Goal: Task Accomplishment & Management: Use online tool/utility

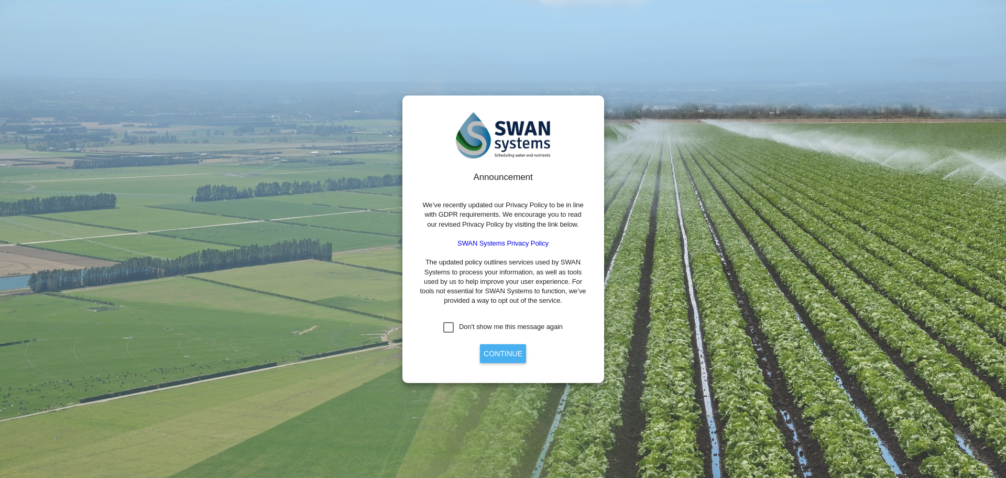
click at [491, 352] on button "Continue" at bounding box center [503, 353] width 46 height 19
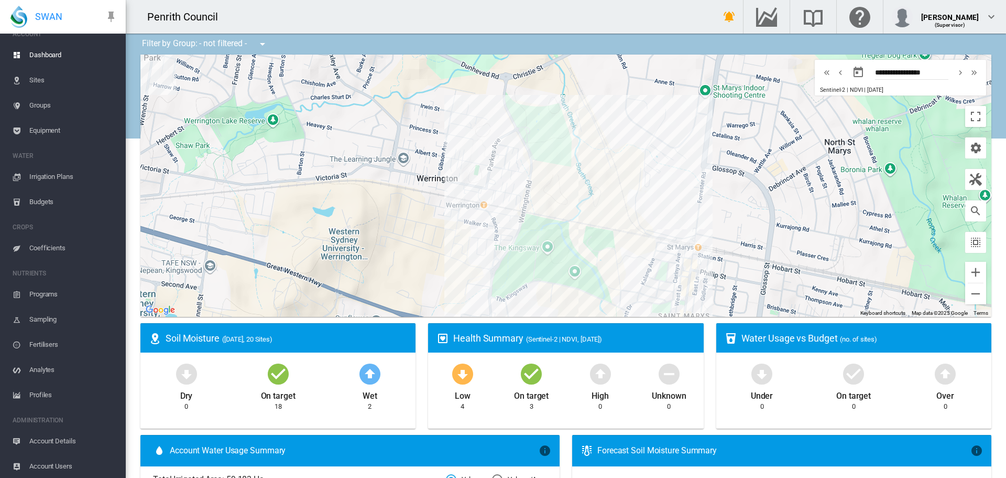
scroll to position [13, 0]
click at [69, 463] on span "Account Users" at bounding box center [73, 464] width 88 height 25
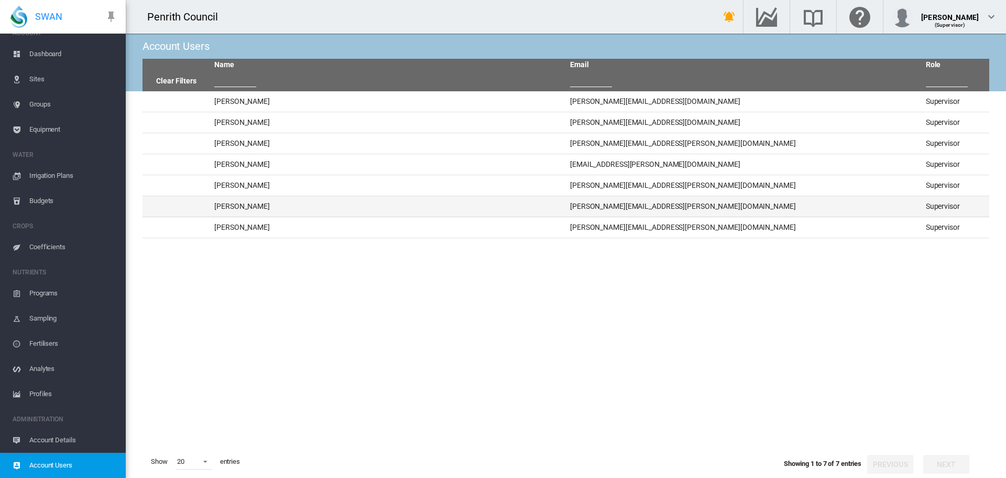
click at [230, 205] on td "[PERSON_NAME]" at bounding box center [388, 206] width 356 height 20
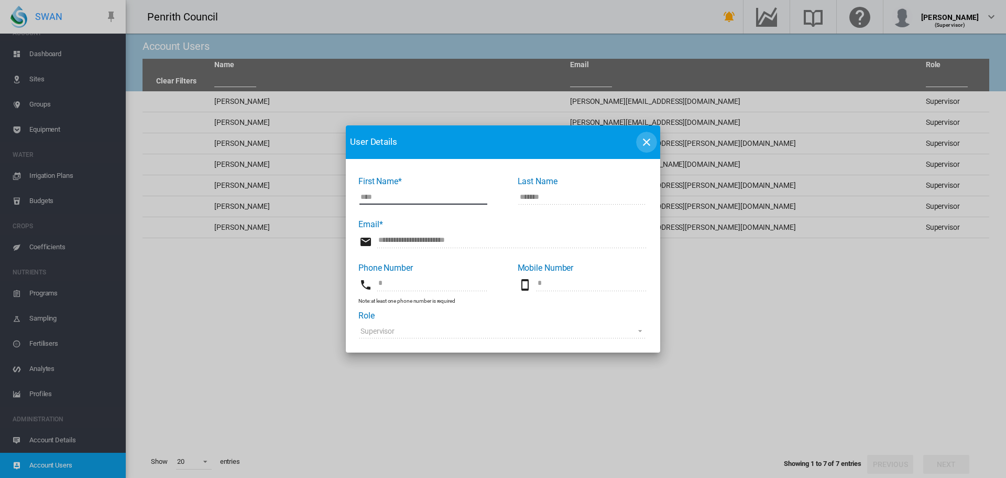
click at [652, 139] on md-icon "icon-close" at bounding box center [647, 142] width 13 height 13
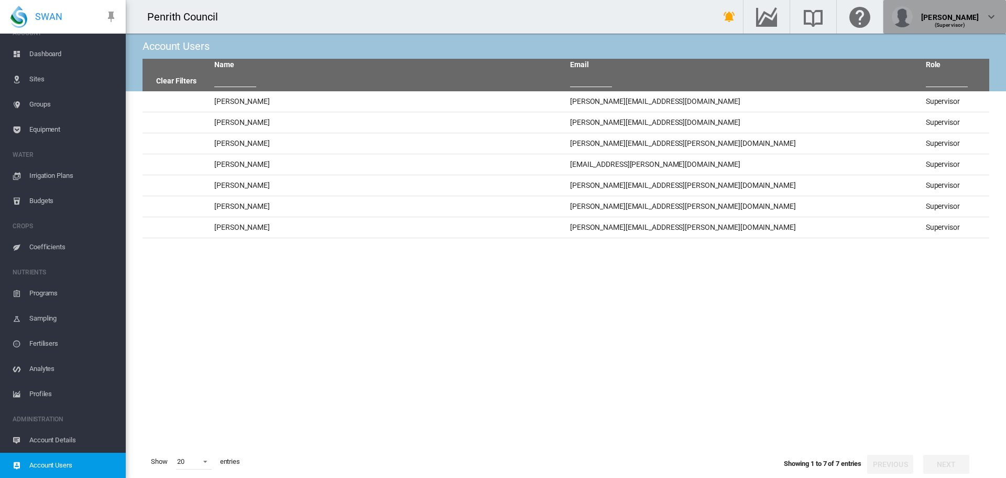
click at [991, 19] on md-icon "icon-chevron-down" at bounding box center [991, 16] width 13 height 13
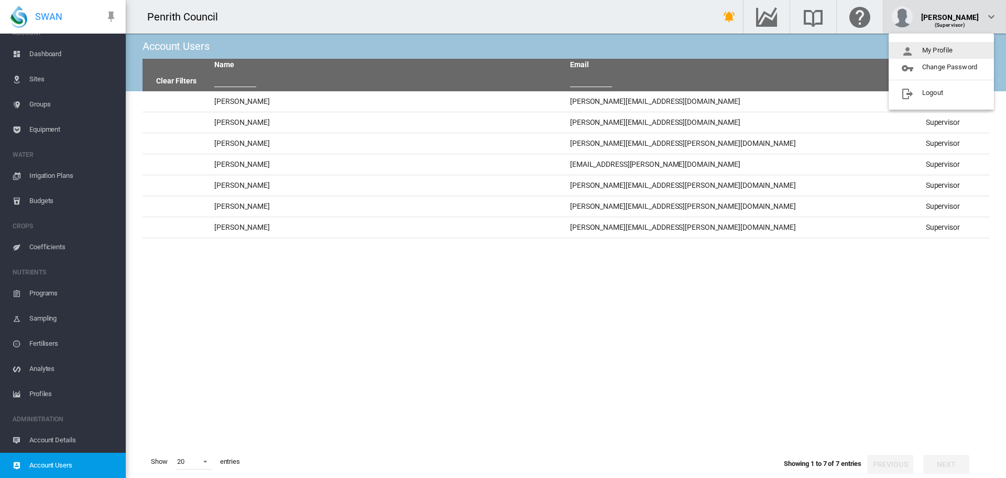
click at [991, 19] on md-backdrop at bounding box center [503, 239] width 1006 height 478
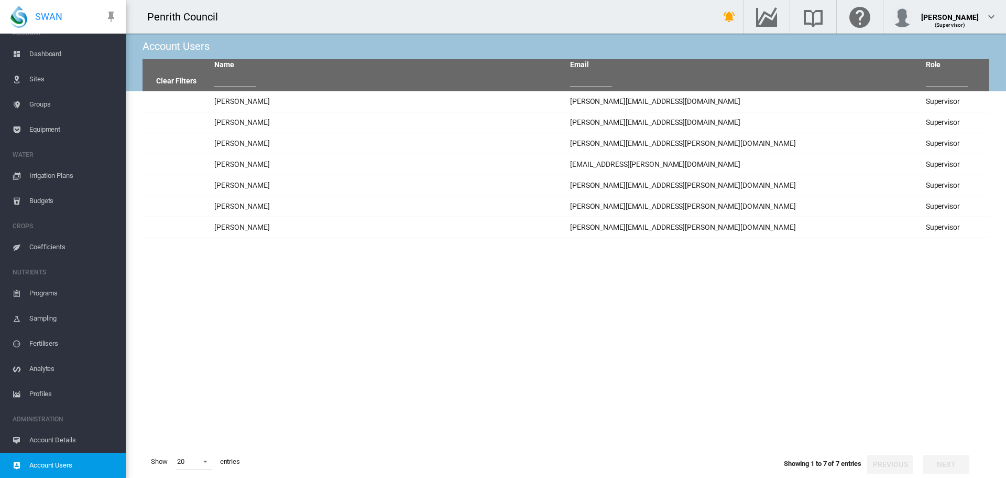
click at [316, 42] on div "Account Users" at bounding box center [566, 46] width 847 height 25
click at [48, 439] on span "Account Details" at bounding box center [73, 439] width 88 height 25
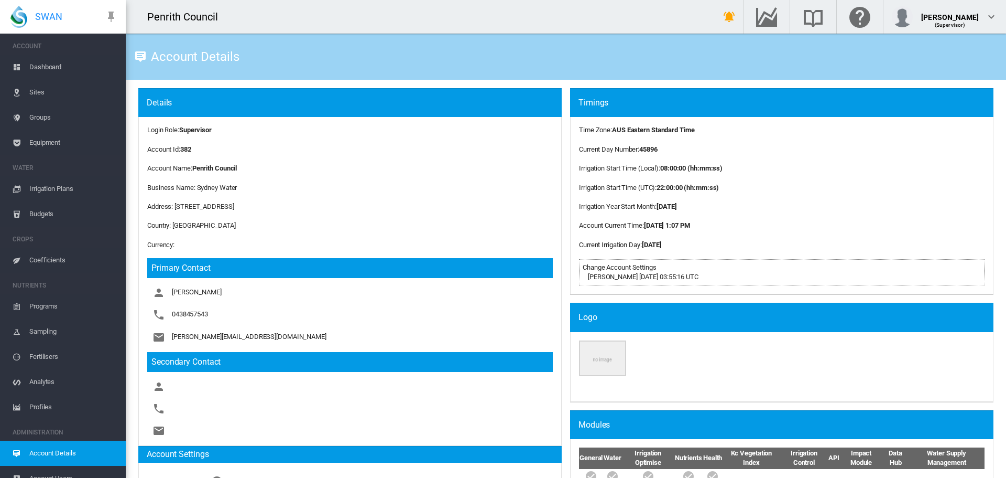
click at [43, 64] on span "Dashboard" at bounding box center [73, 67] width 88 height 25
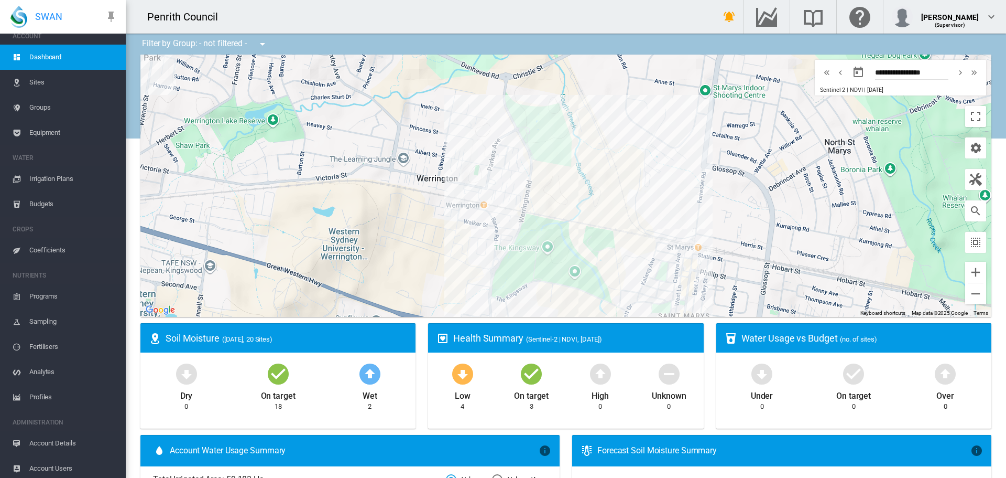
scroll to position [13, 0]
click at [44, 461] on span "Account Users" at bounding box center [73, 464] width 88 height 25
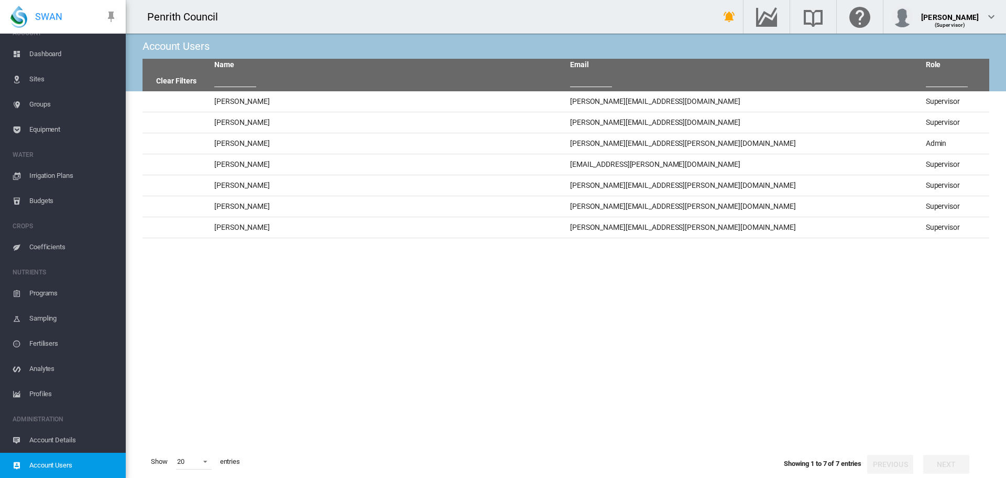
click at [34, 52] on span "Dashboard" at bounding box center [73, 53] width 88 height 25
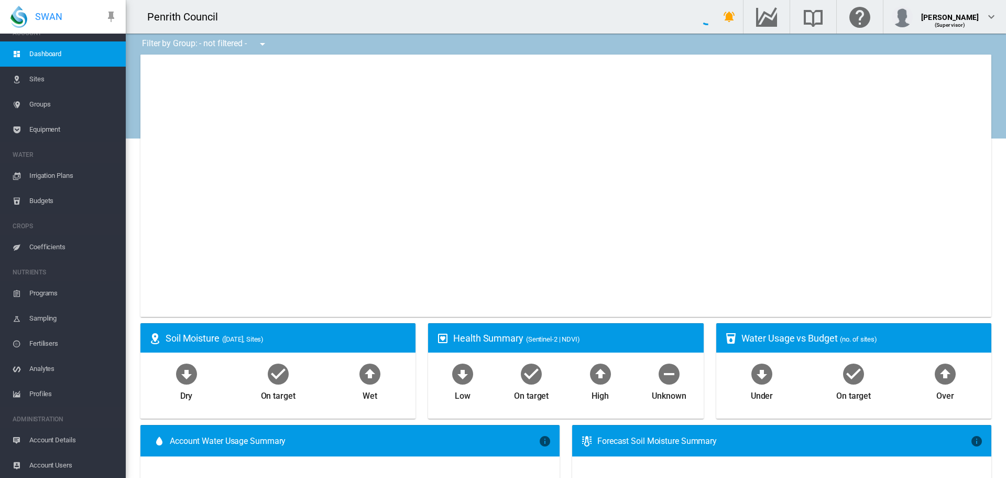
type input "**********"
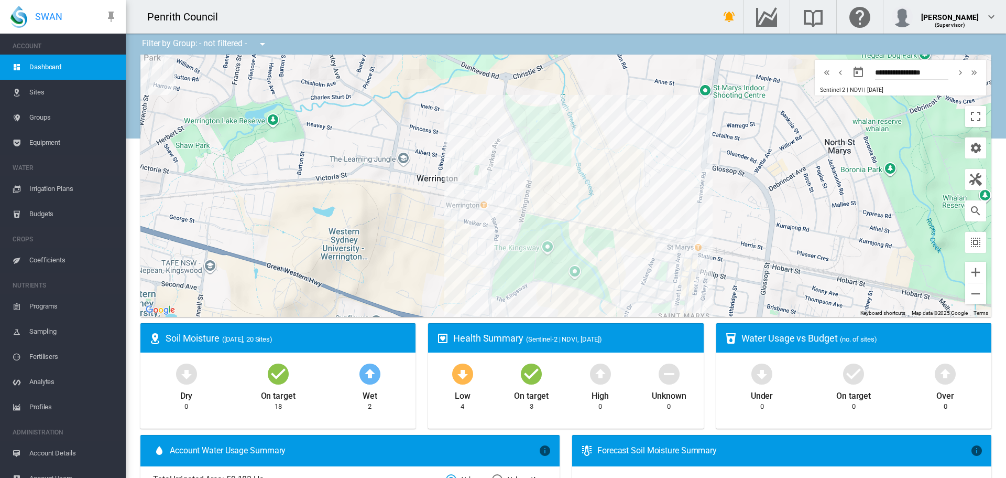
click at [38, 90] on span "Sites" at bounding box center [73, 92] width 88 height 25
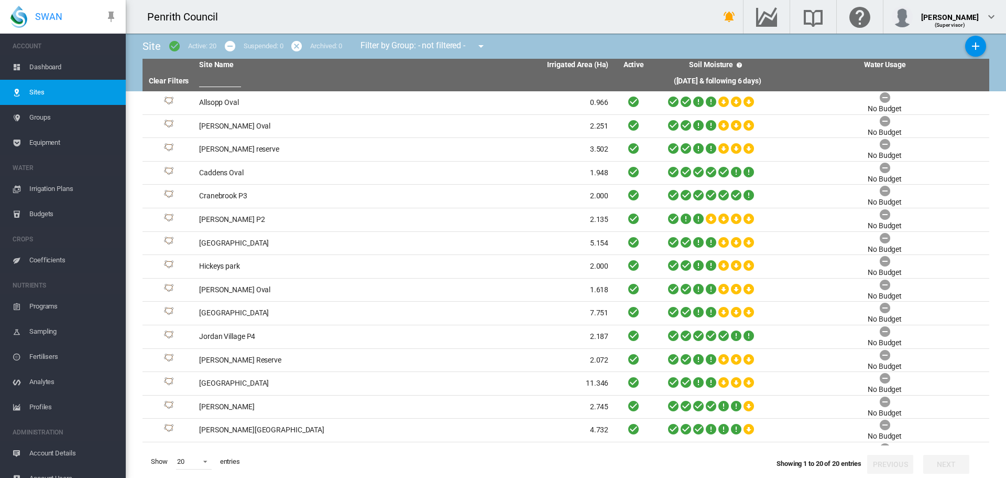
click at [38, 67] on span "Dashboard" at bounding box center [73, 67] width 88 height 25
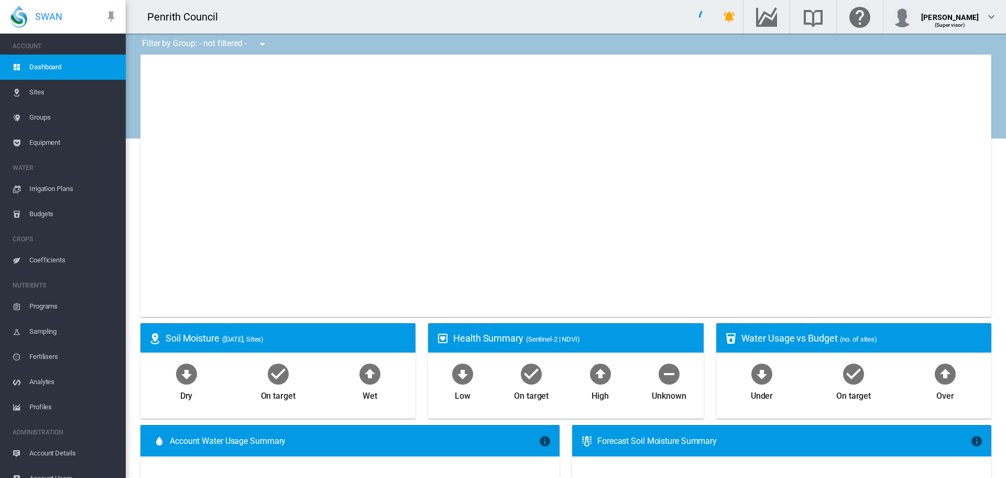
type input "**********"
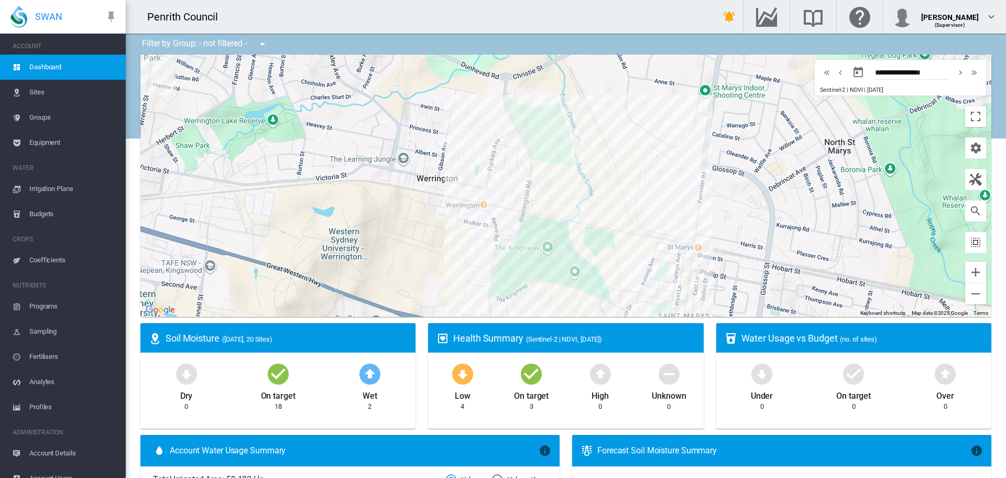
click at [266, 44] on md-icon "icon-menu-down" at bounding box center [262, 44] width 13 height 13
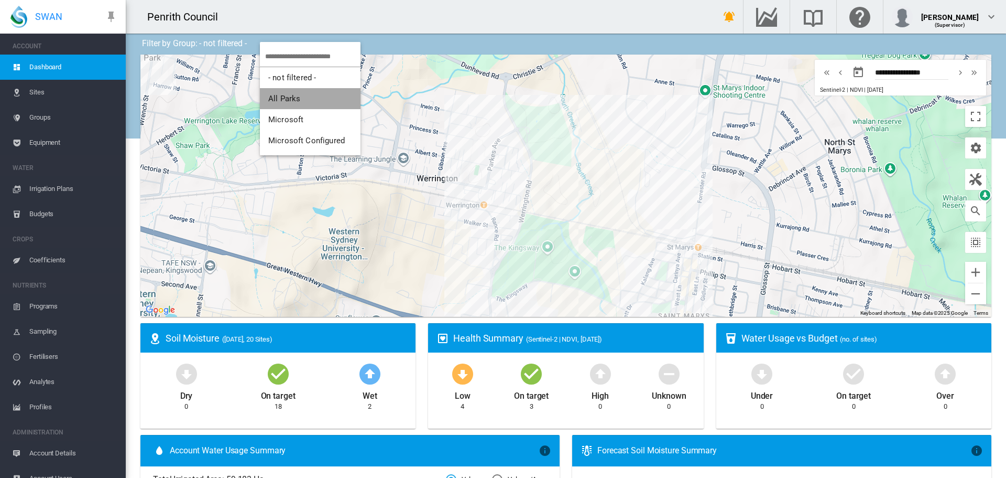
click at [292, 99] on span "All Parks" at bounding box center [284, 98] width 32 height 9
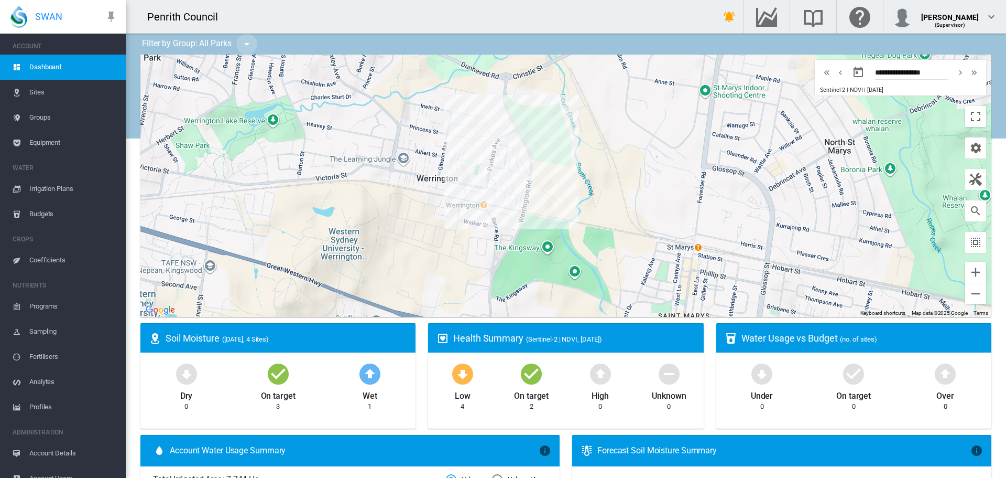
click at [245, 42] on md-icon "icon-menu-down" at bounding box center [247, 44] width 13 height 13
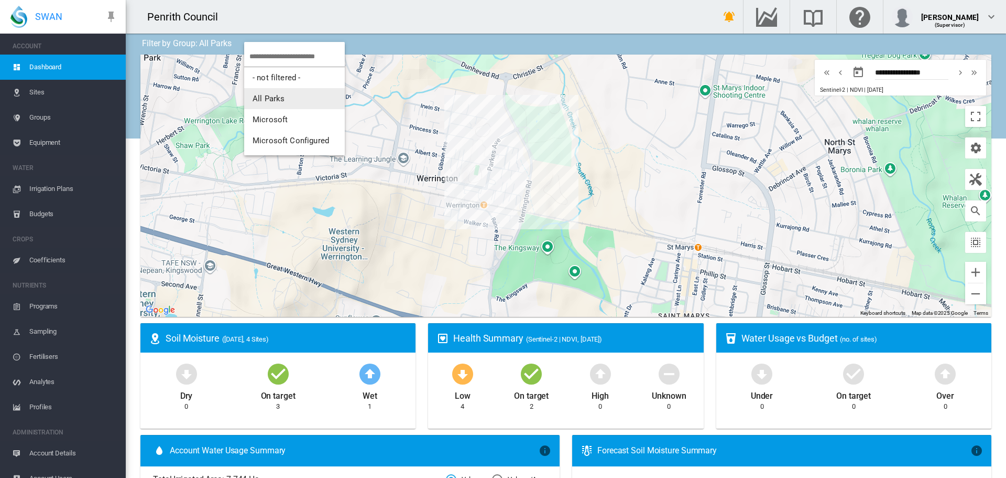
click at [37, 92] on md-backdrop at bounding box center [503, 239] width 1006 height 478
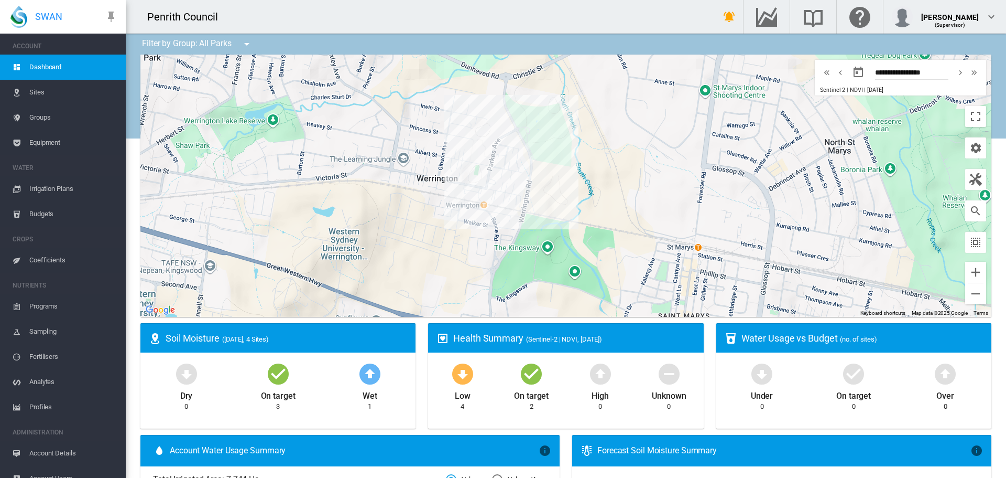
click at [37, 92] on span "Sites" at bounding box center [73, 92] width 88 height 25
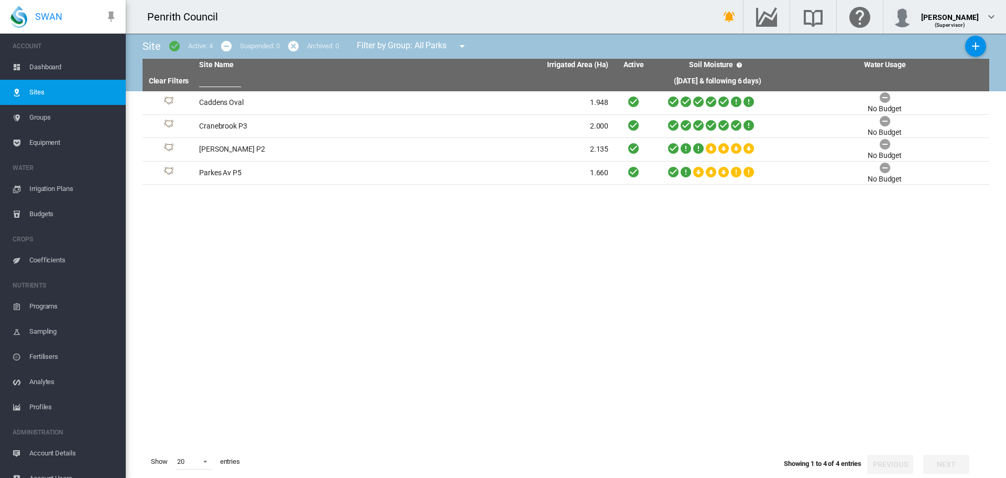
click at [467, 45] on md-icon "icon-menu-down" at bounding box center [462, 46] width 13 height 13
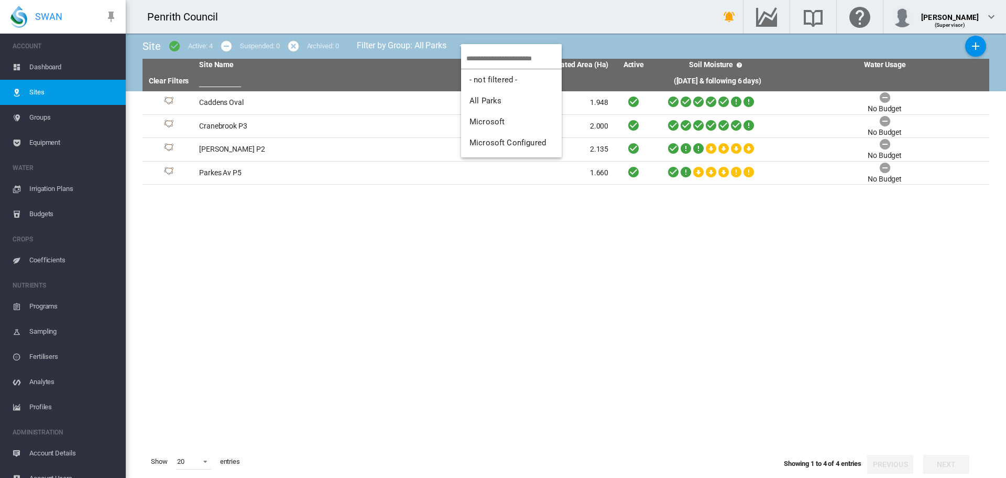
click at [467, 45] on md-menu-content "- not filtered - All Parks Microsoft Microsoft Configured" at bounding box center [511, 100] width 101 height 113
click at [39, 89] on md-backdrop at bounding box center [503, 239] width 1006 height 478
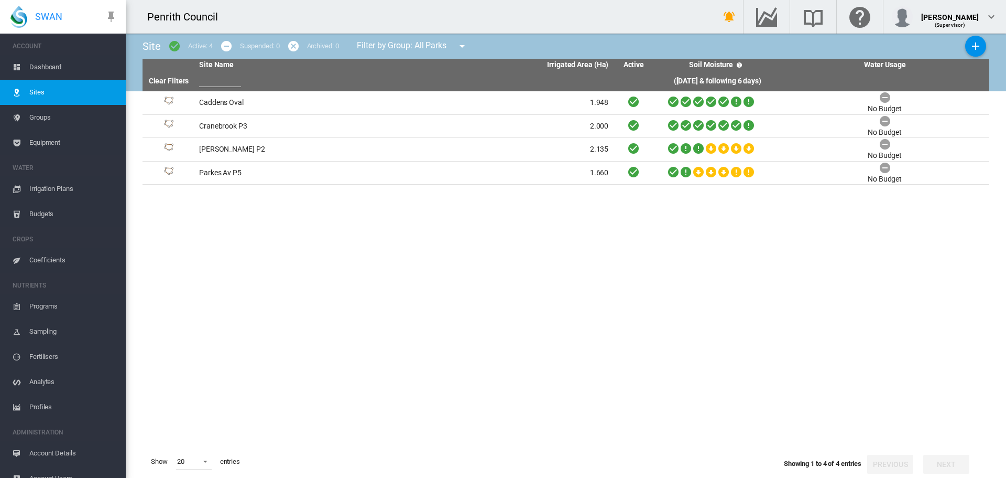
click at [42, 90] on span "Sites" at bounding box center [73, 92] width 88 height 25
click at [47, 121] on span "Groups" at bounding box center [73, 117] width 88 height 25
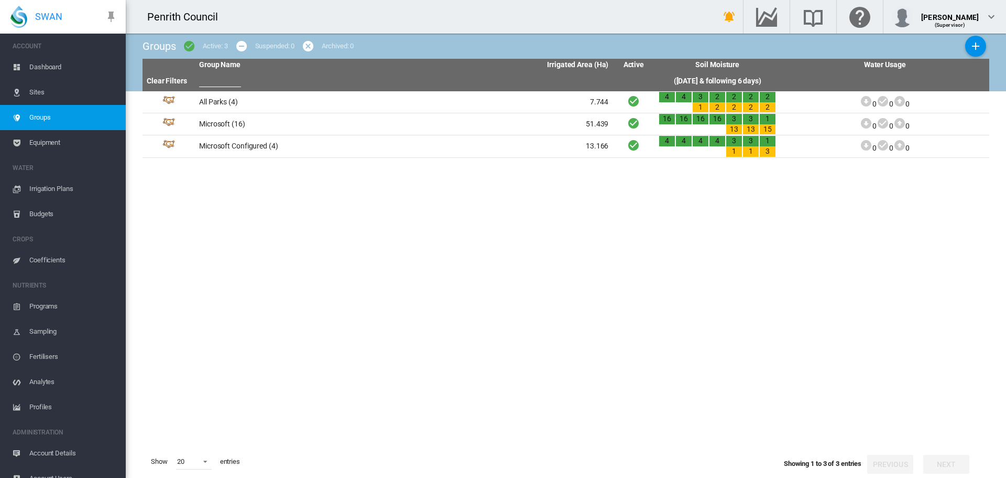
click at [40, 67] on span "Dashboard" at bounding box center [73, 67] width 88 height 25
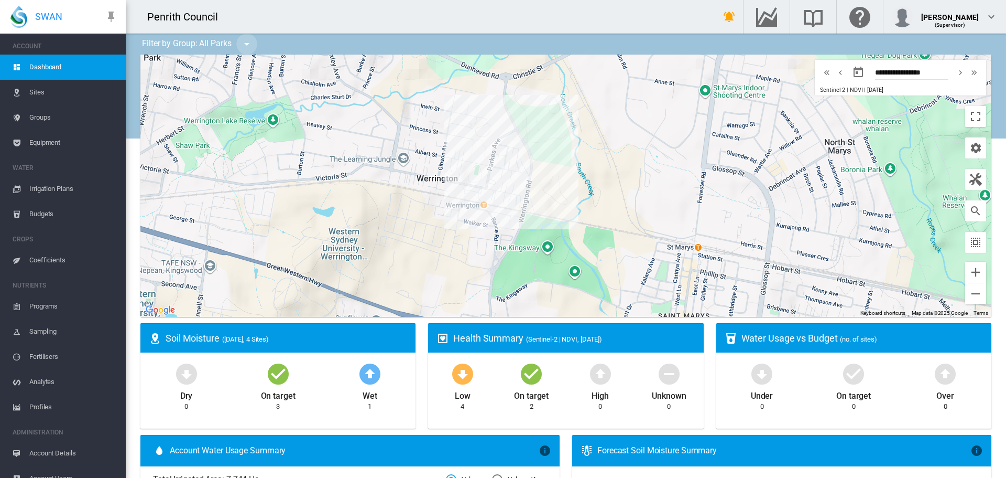
click at [246, 44] on md-icon "icon-menu-down" at bounding box center [247, 44] width 13 height 13
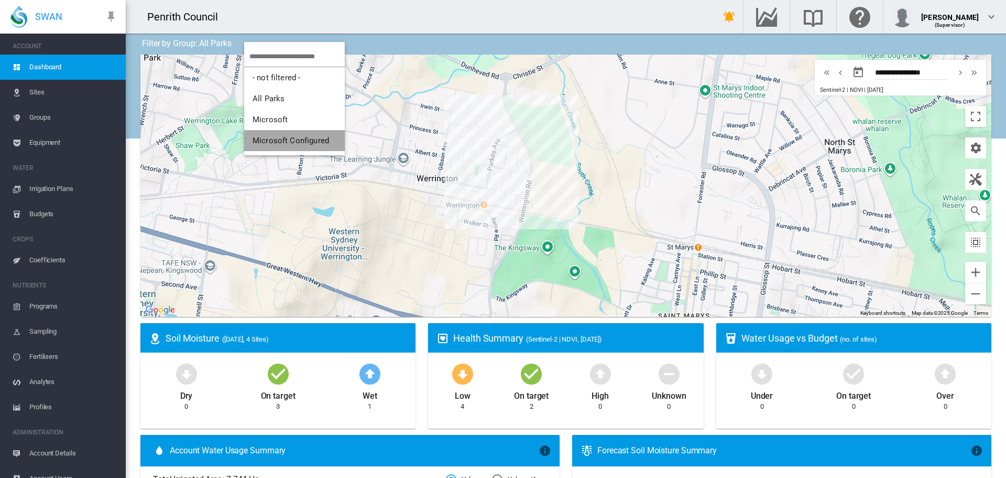
click at [279, 140] on span "Microsoft Configured" at bounding box center [291, 140] width 77 height 9
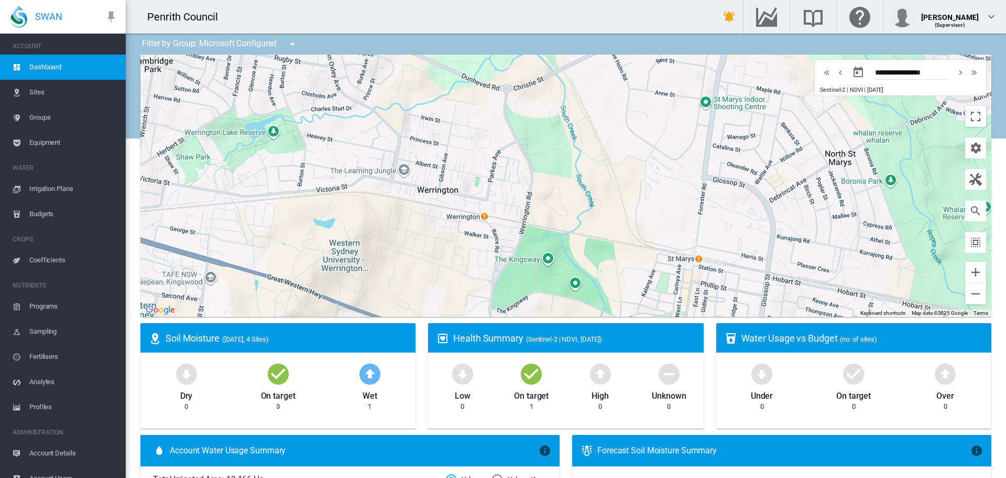
click at [966, 209] on button "button" at bounding box center [976, 210] width 21 height 21
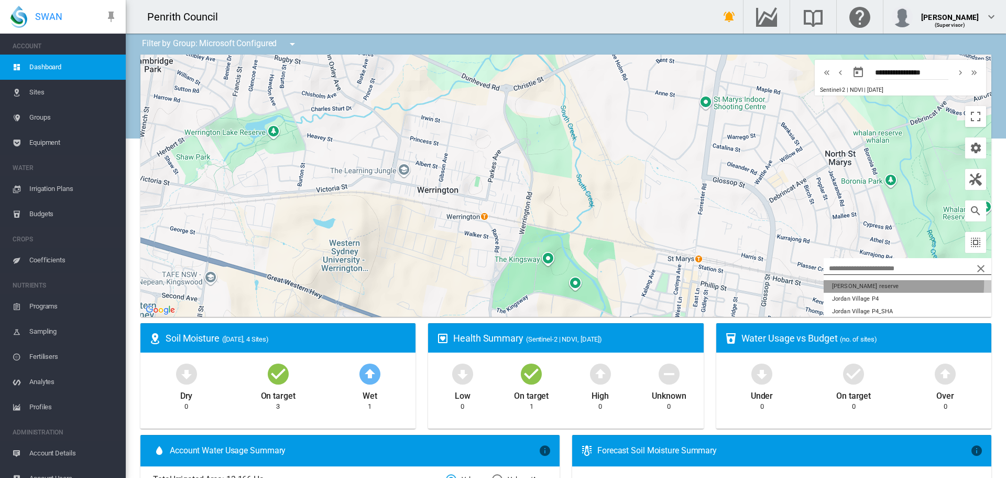
click at [856, 283] on button "Bradley reserve" at bounding box center [908, 286] width 168 height 13
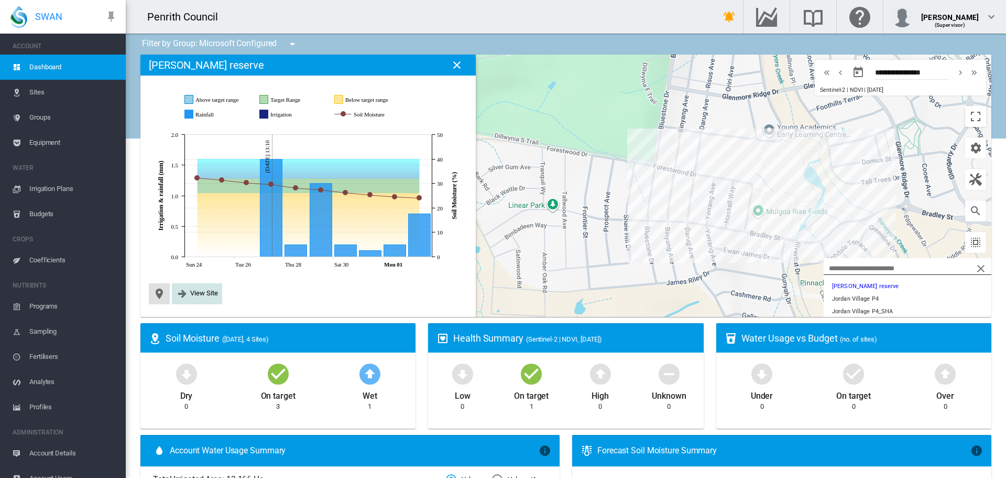
click at [191, 290] on span "View Site" at bounding box center [204, 293] width 28 height 8
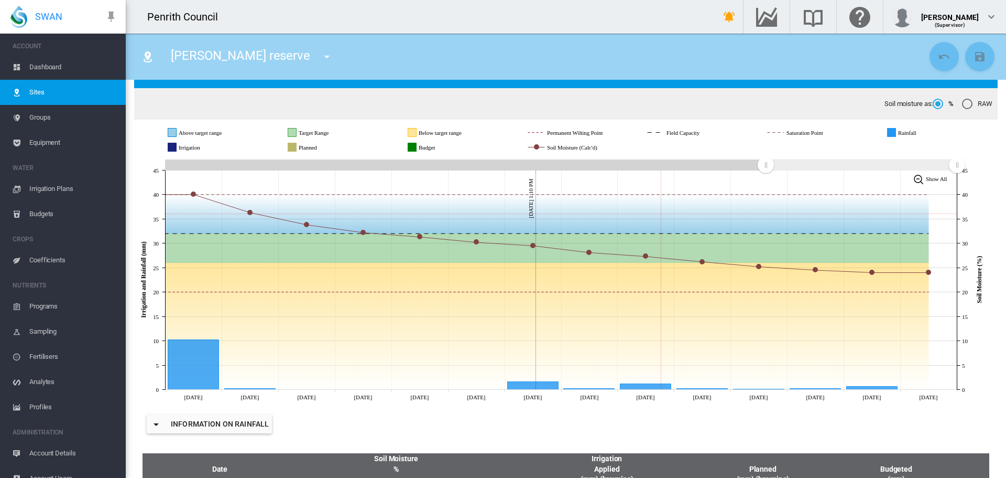
scroll to position [175, 0]
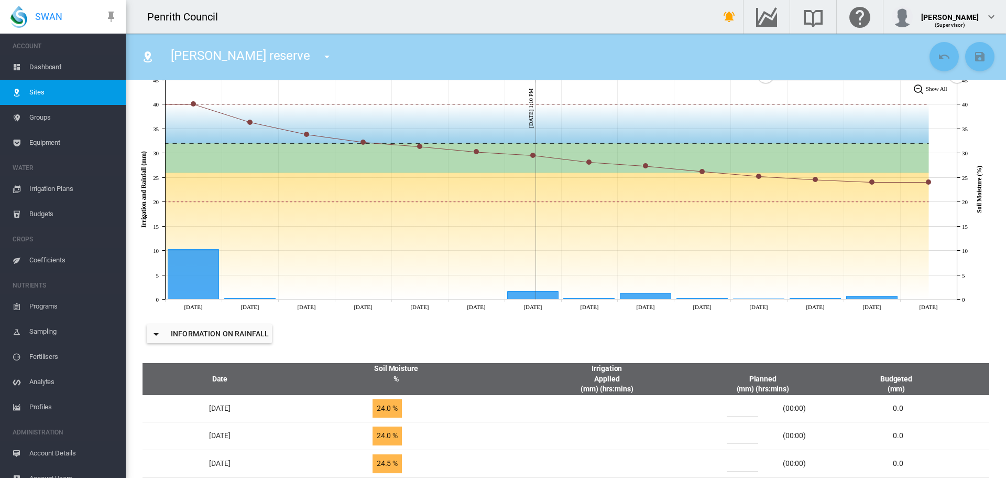
click at [68, 186] on span "Irrigation Plans" at bounding box center [73, 188] width 88 height 25
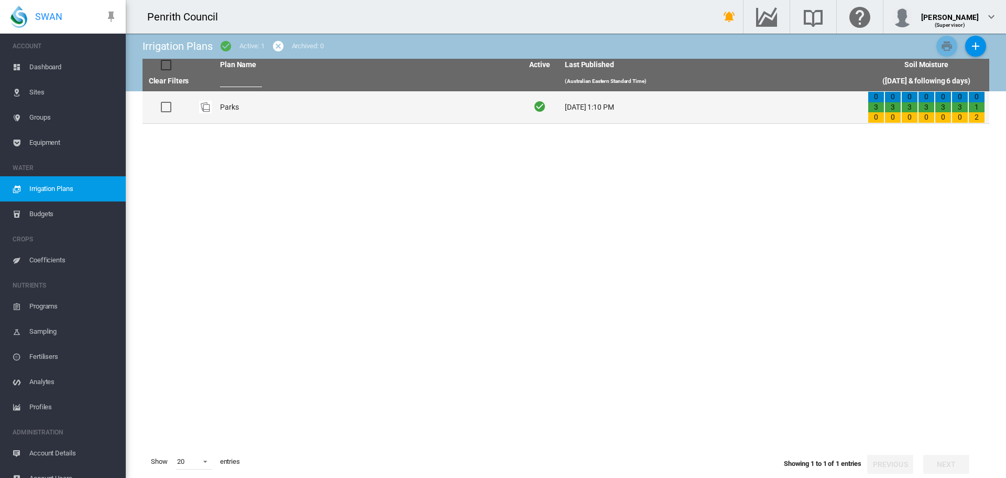
click at [234, 106] on td "Parks" at bounding box center [367, 107] width 303 height 32
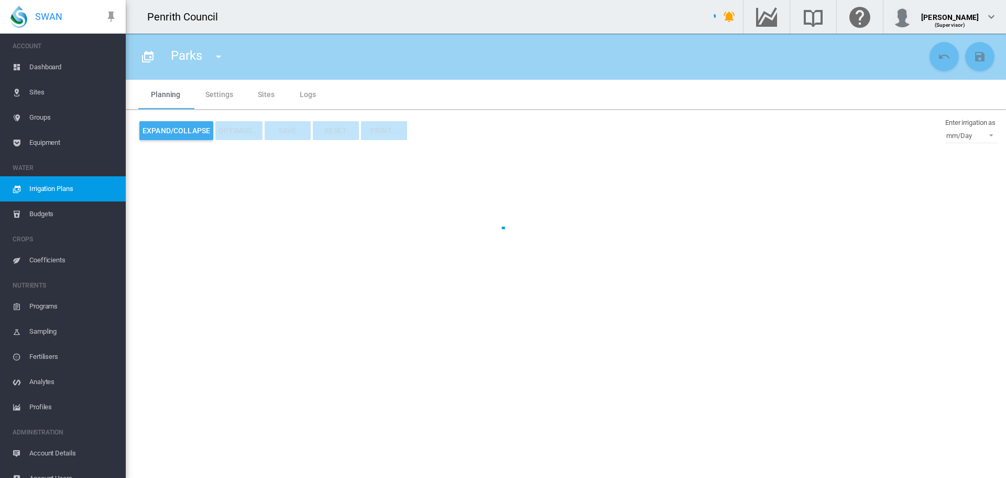
type input "*****"
type input "*"
type input "******"
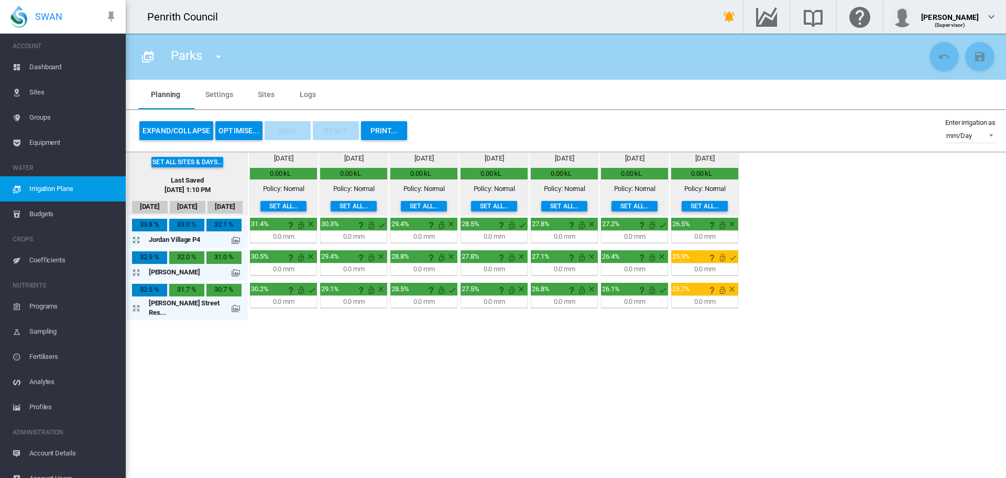
click at [228, 132] on button "OPTIMISE..." at bounding box center [238, 130] width 47 height 19
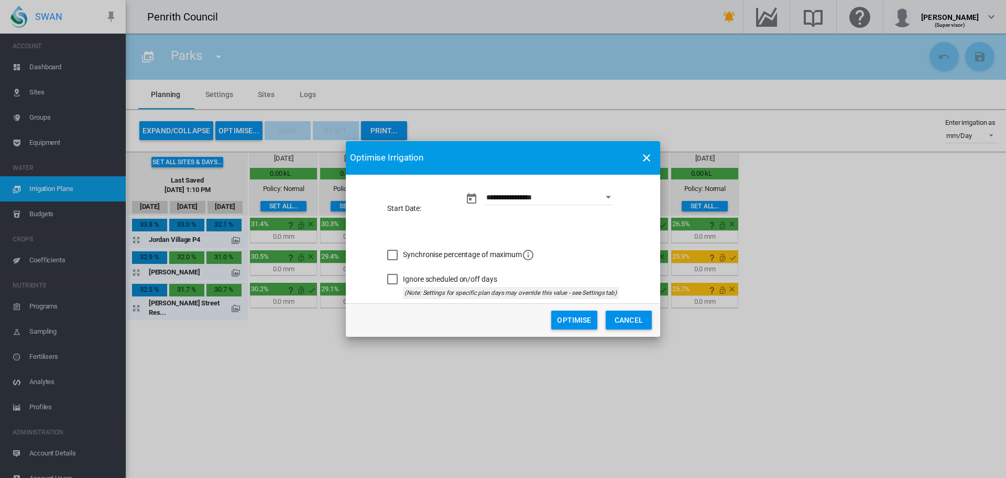
click at [582, 319] on button "Optimise" at bounding box center [574, 319] width 46 height 19
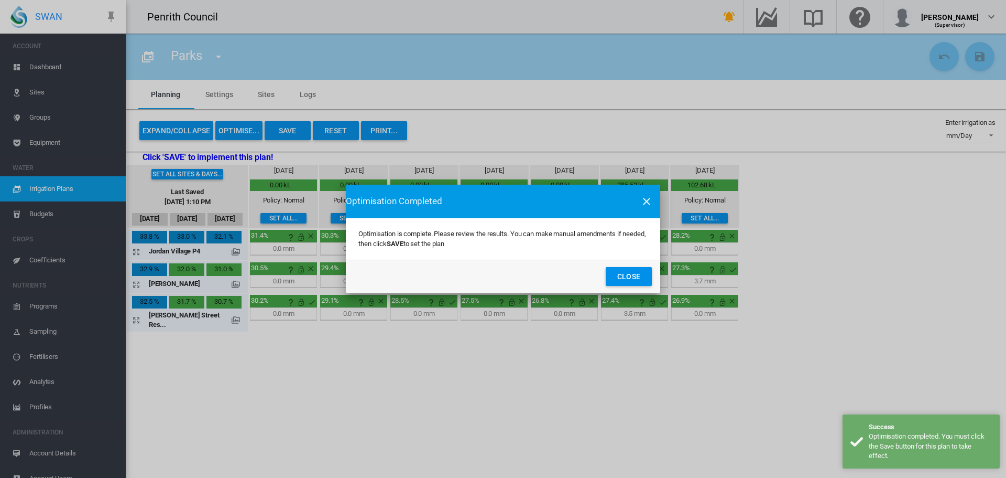
click at [632, 269] on button "Close" at bounding box center [629, 276] width 46 height 19
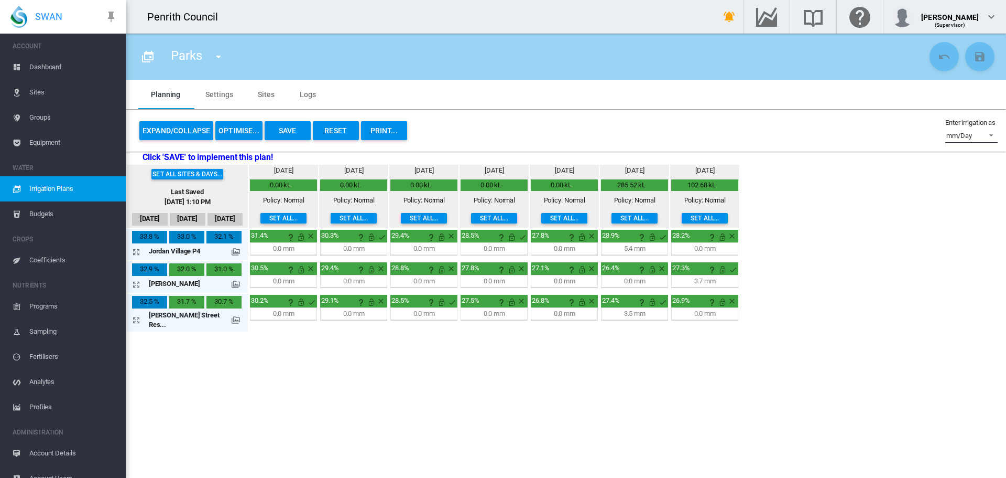
click at [991, 135] on span at bounding box center [988, 133] width 13 height 9
click at [951, 163] on div "hh:mm" at bounding box center [949, 160] width 20 height 9
click at [992, 136] on span at bounding box center [988, 133] width 13 height 9
click at [135, 249] on md-backdrop at bounding box center [503, 239] width 1006 height 478
click at [137, 250] on md-icon "icon-arrow-expand" at bounding box center [138, 251] width 13 height 13
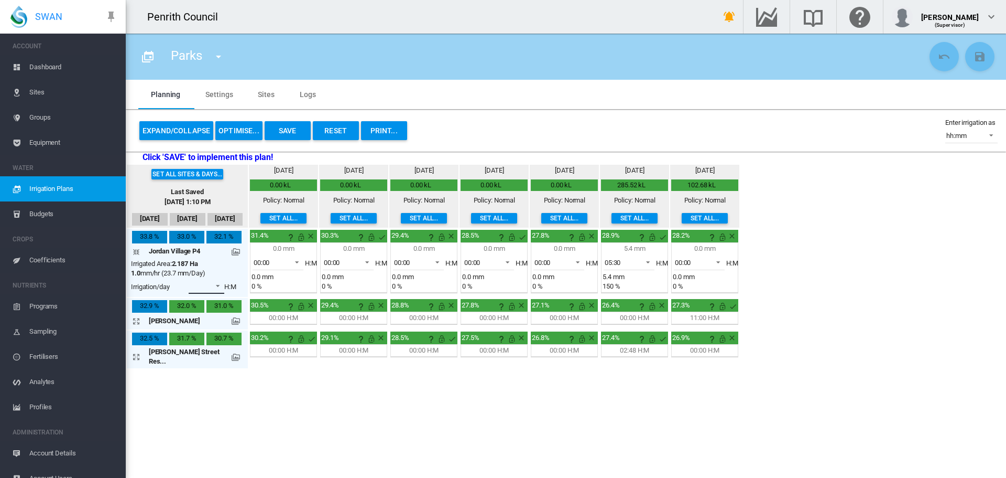
click at [220, 284] on md-select "00:00 01:50 02:12 02:34 02:56 03:18 03:40" at bounding box center [207, 286] width 36 height 16
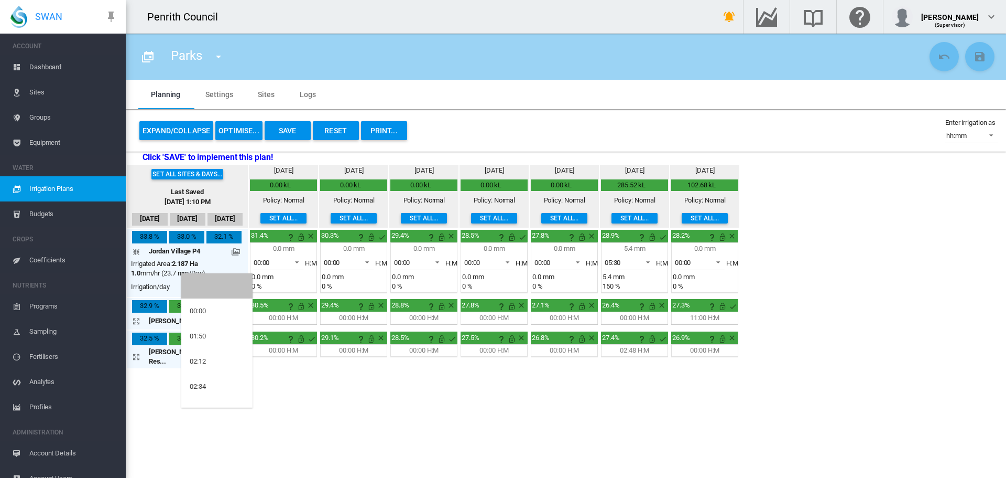
click at [220, 284] on md-option at bounding box center [216, 285] width 71 height 25
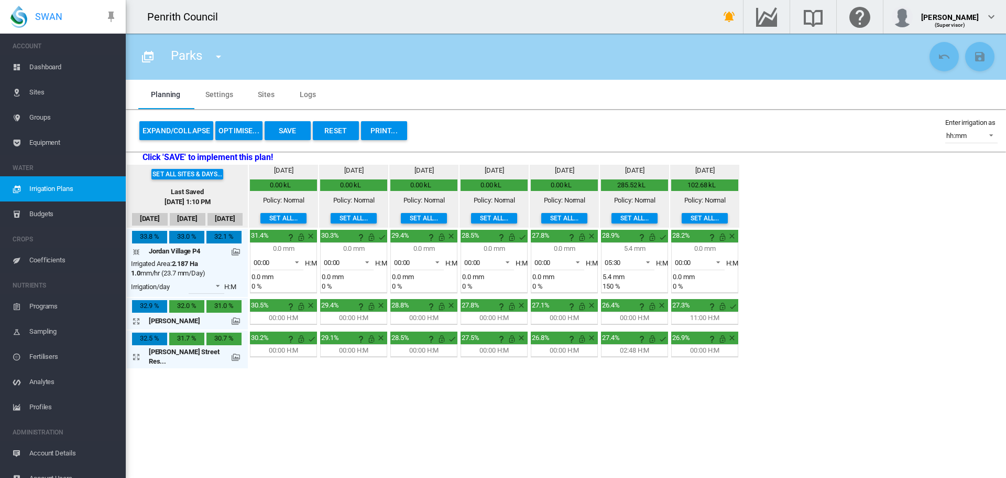
click at [232, 248] on md-icon at bounding box center [236, 251] width 8 height 8
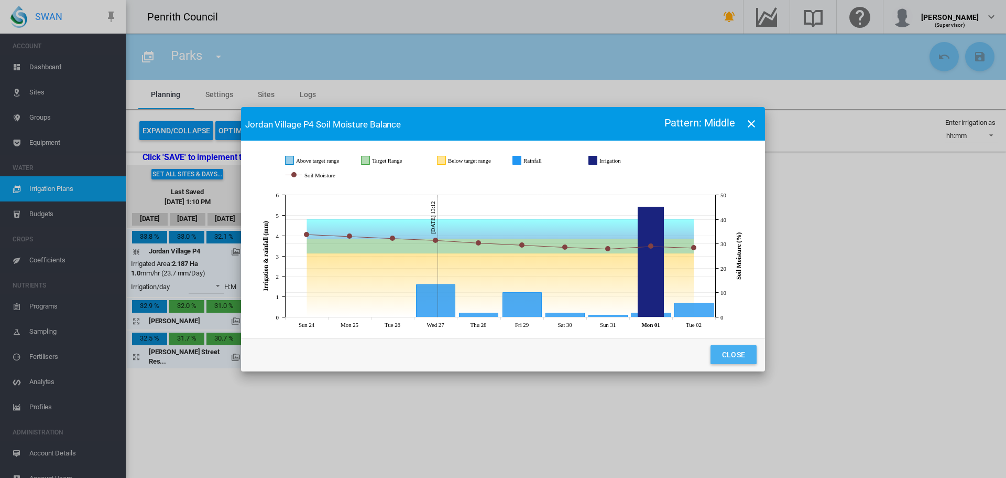
click at [732, 354] on button "Close" at bounding box center [734, 354] width 46 height 19
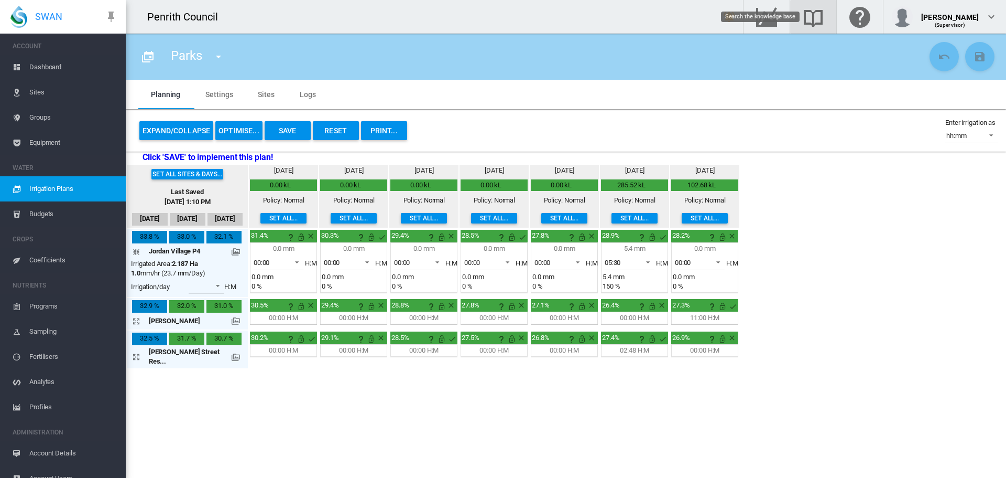
click at [821, 11] on md-icon "Search the knowledge base" at bounding box center [813, 16] width 25 height 13
